Goal: Task Accomplishment & Management: Manage account settings

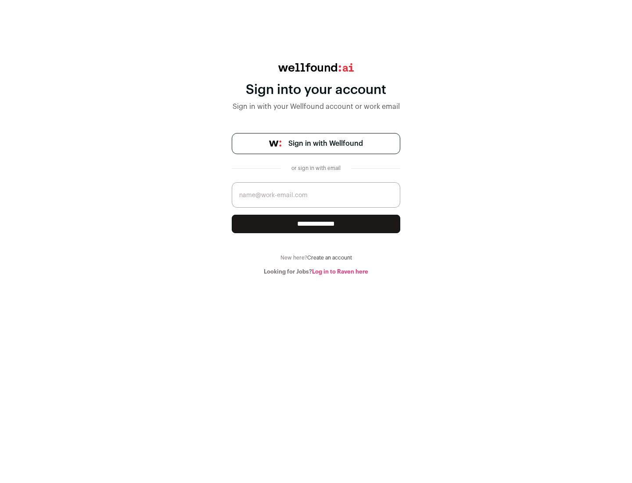
click at [325, 144] on span "Sign in with Wellfound" at bounding box center [325, 143] width 75 height 11
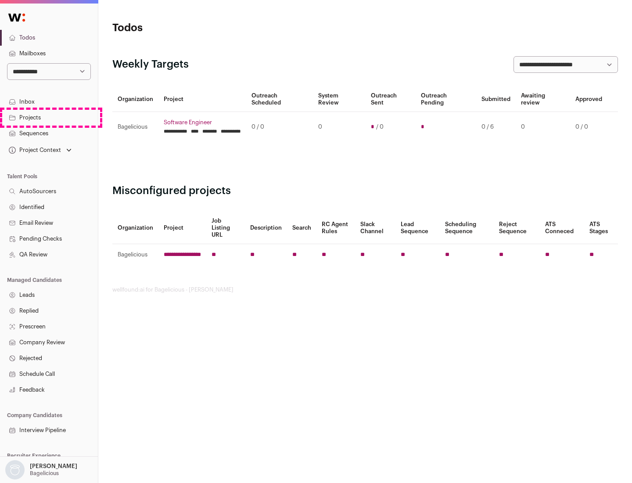
click at [49, 117] on link "Projects" at bounding box center [49, 118] width 98 height 16
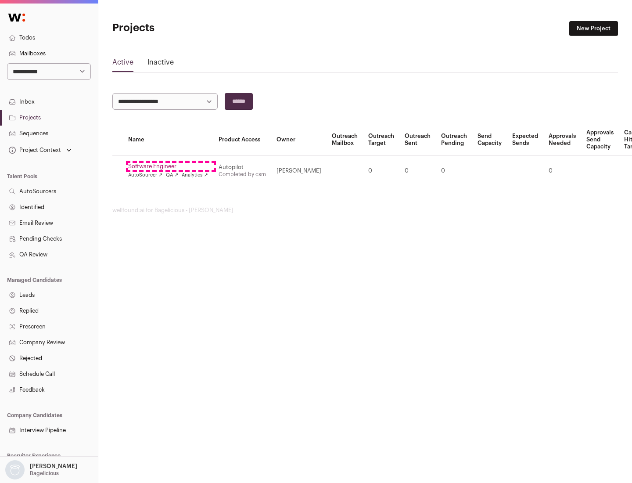
click at [171, 166] on link "Software Engineer" at bounding box center [168, 166] width 80 height 7
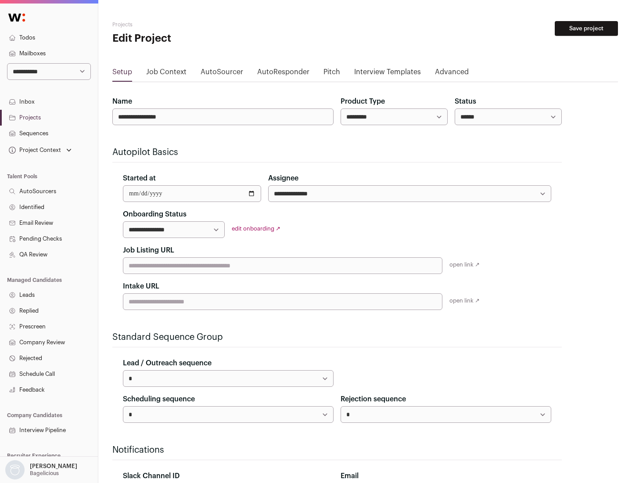
click at [586, 29] on button "Save project" at bounding box center [586, 28] width 63 height 15
